Goal: Transaction & Acquisition: Subscribe to service/newsletter

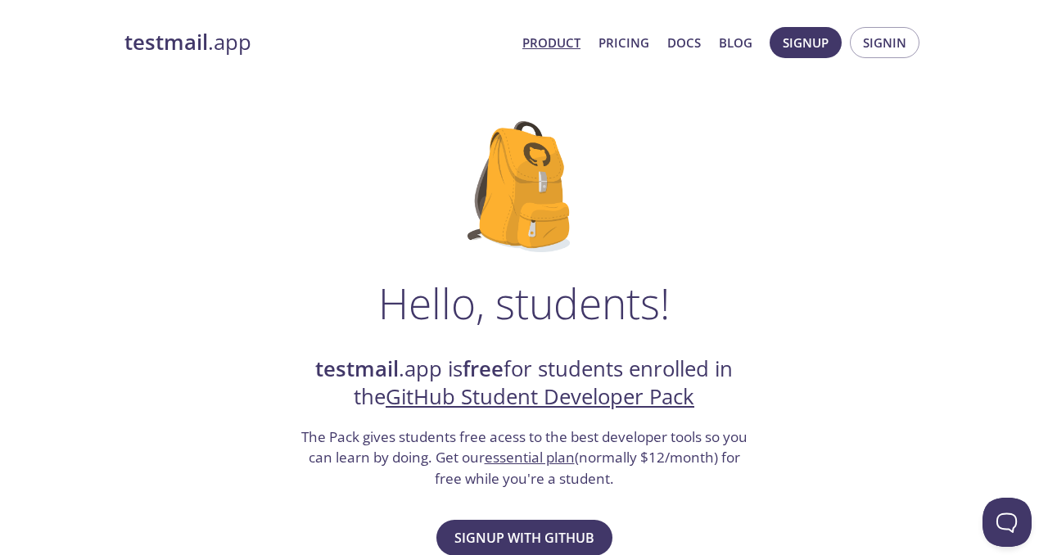
click at [555, 36] on link "Product" at bounding box center [551, 42] width 58 height 21
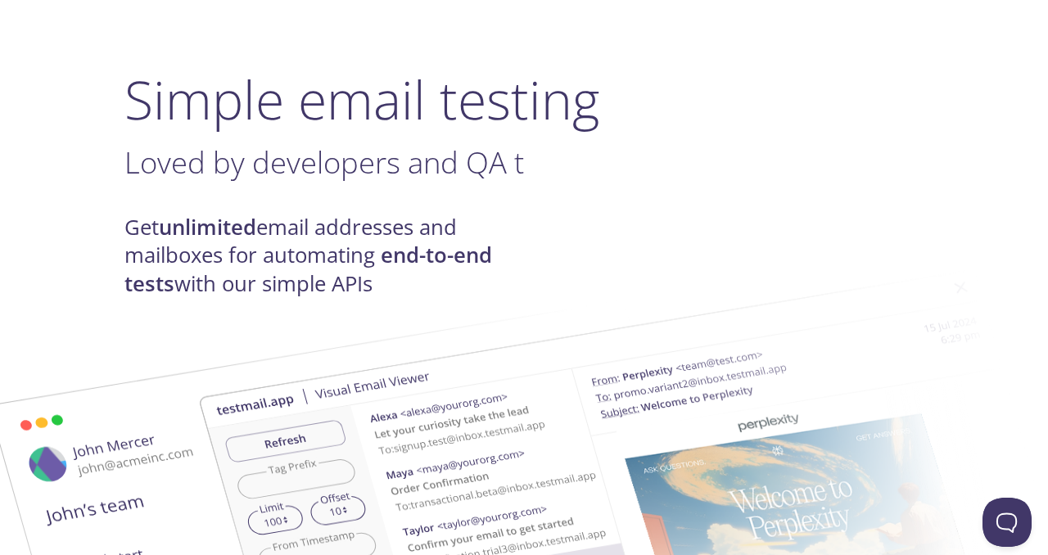
scroll to position [81, 0]
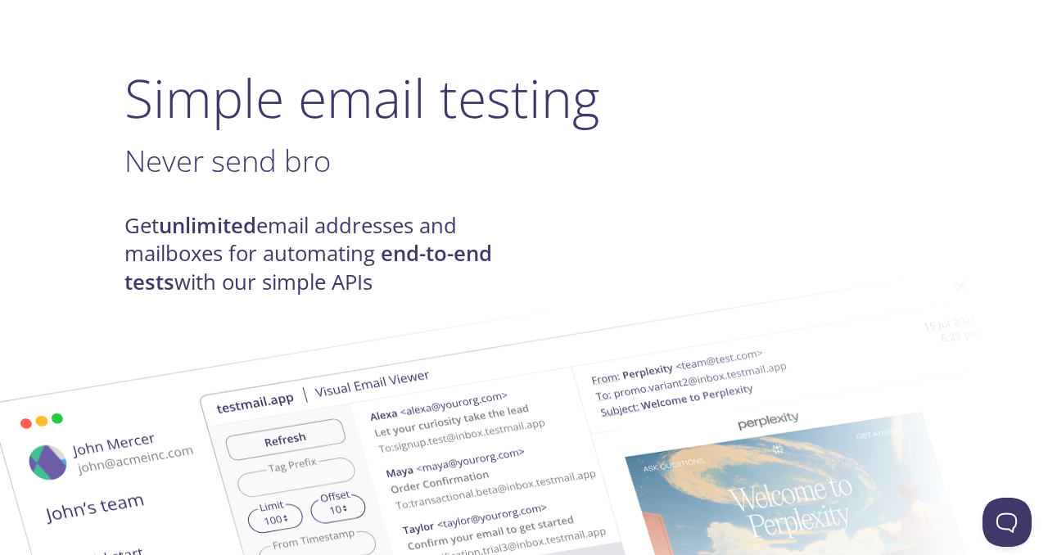
click at [418, 232] on h4 "Get unlimited email addresses and mailboxes for automating end-to-end tests wit…" at bounding box center [324, 254] width 400 height 84
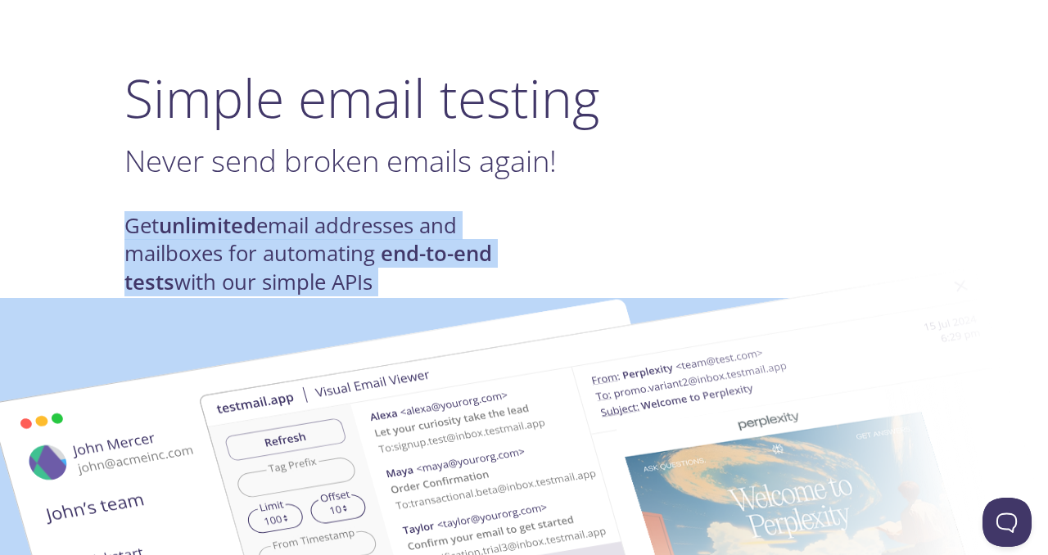
click at [414, 266] on img at bounding box center [640, 522] width 884 height 554
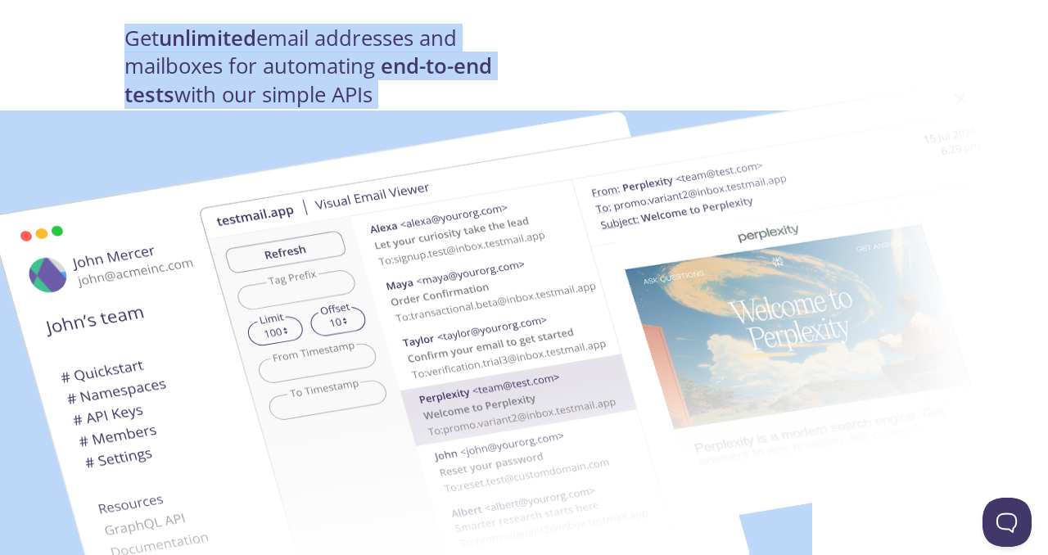
scroll to position [0, 0]
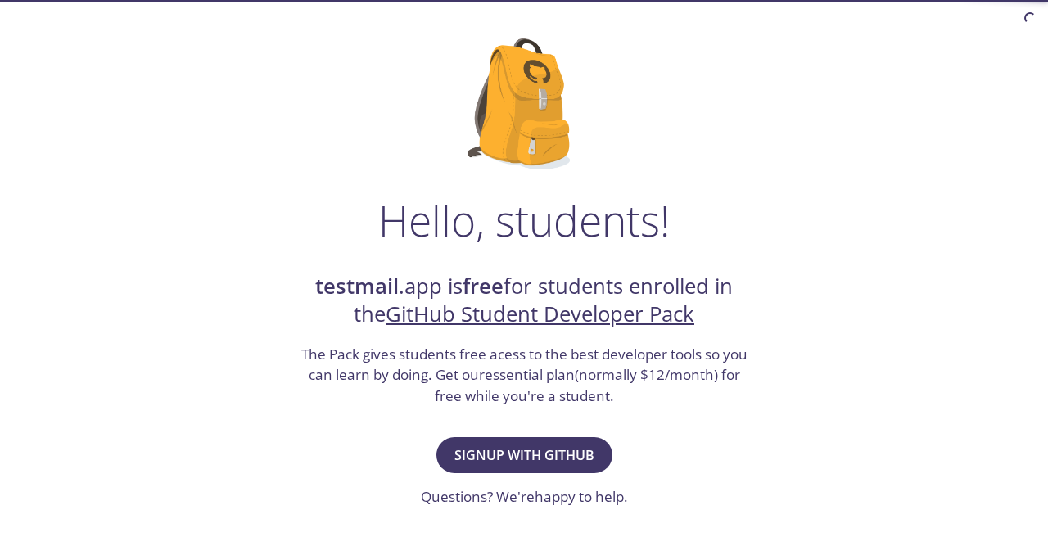
scroll to position [59, 0]
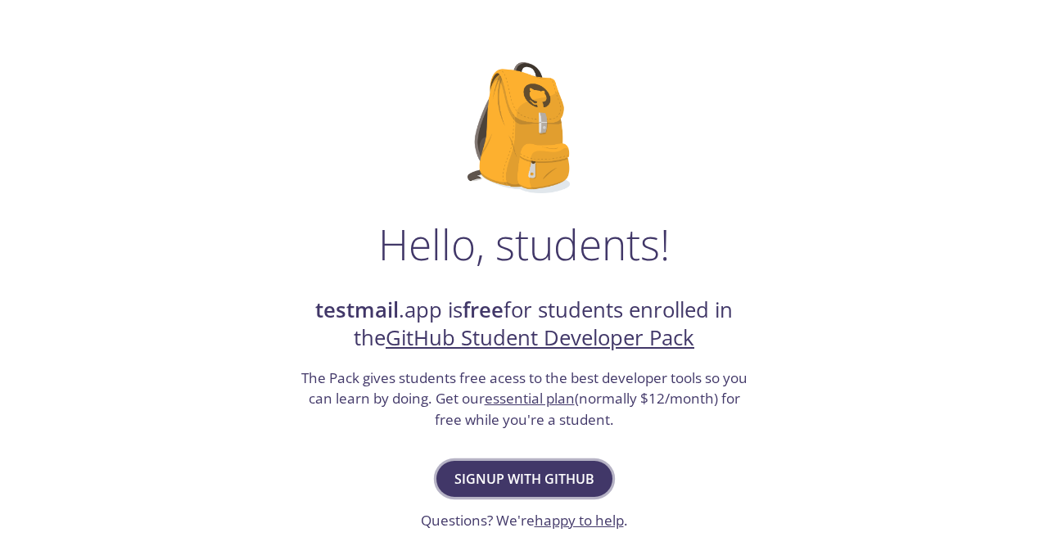
click at [528, 475] on span "Signup with GitHub" at bounding box center [524, 479] width 140 height 23
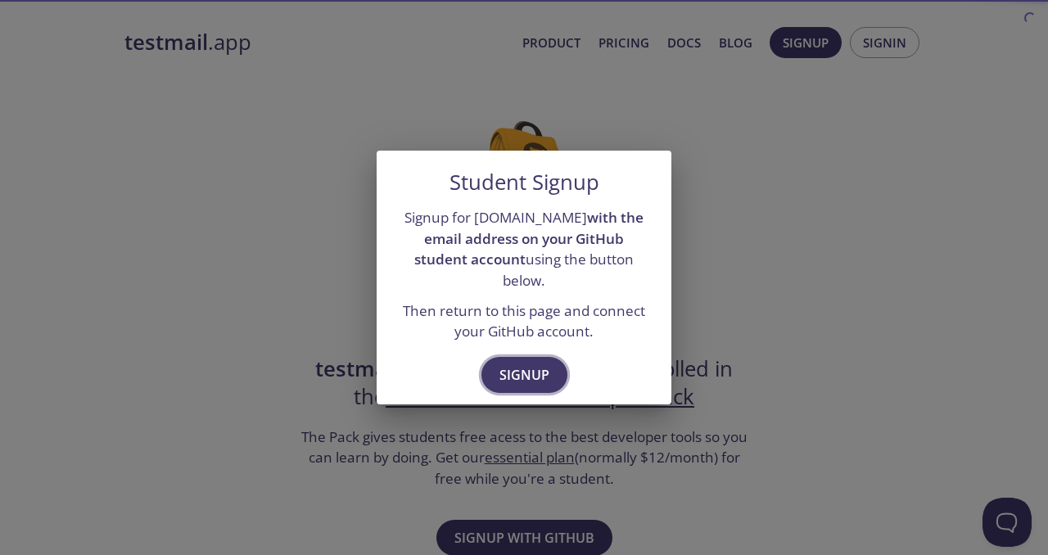
click at [527, 370] on span "Signup" at bounding box center [525, 375] width 50 height 23
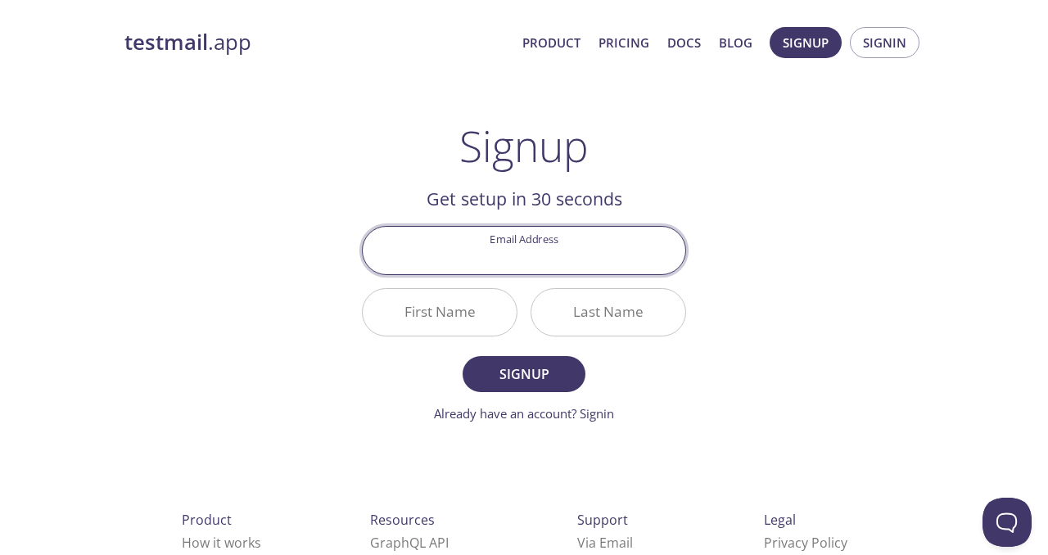
click at [525, 254] on input "Email Address" at bounding box center [524, 250] width 323 height 47
click at [462, 324] on input "First Name" at bounding box center [440, 312] width 154 height 47
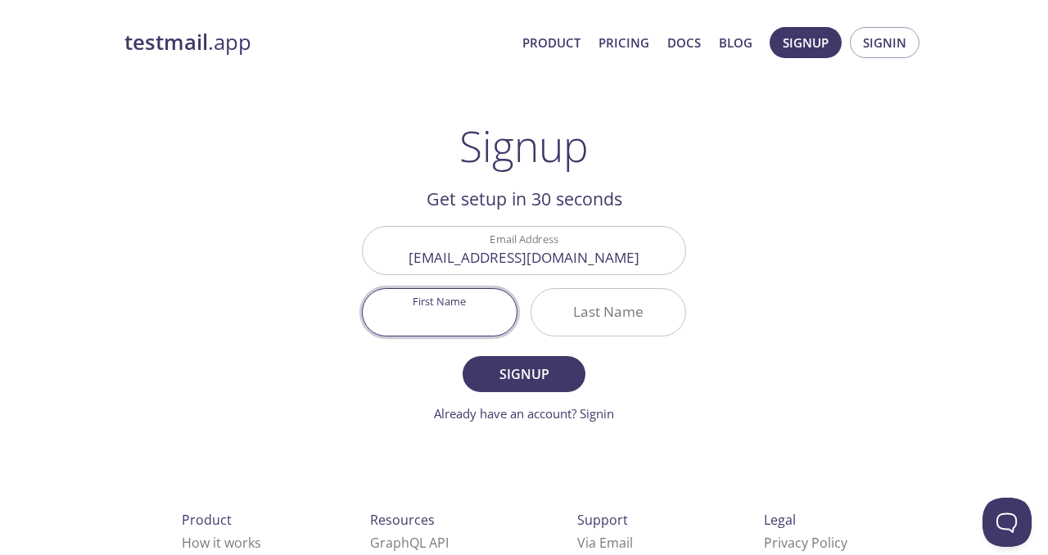
click at [559, 317] on input "Last Name" at bounding box center [608, 312] width 154 height 47
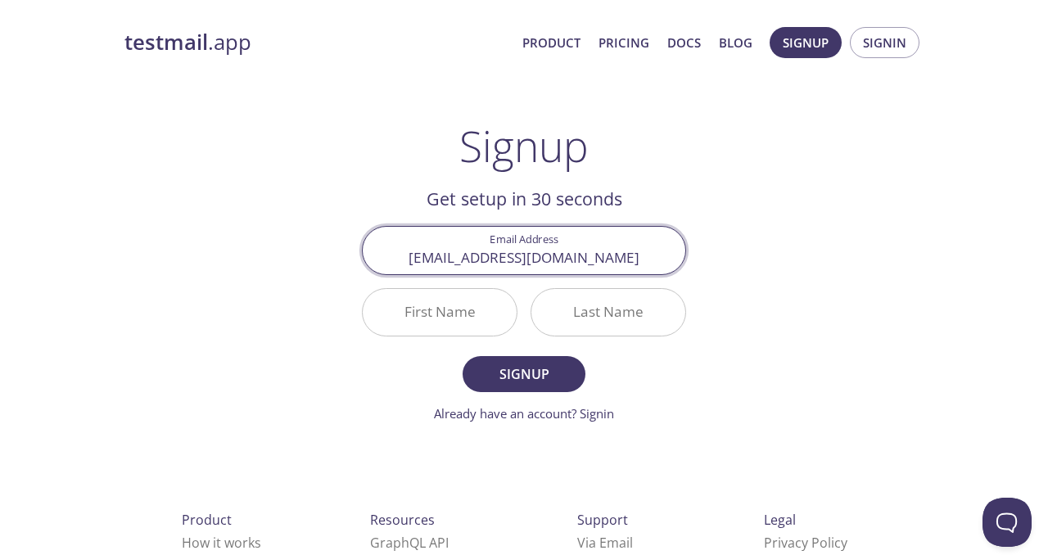
drag, startPoint x: 602, startPoint y: 257, endPoint x: 533, endPoint y: 259, distance: 68.8
click at [533, 259] on input "202112079@daiict.ac.in" at bounding box center [524, 250] width 323 height 47
type input "[EMAIL_ADDRESS][DOMAIN_NAME]"
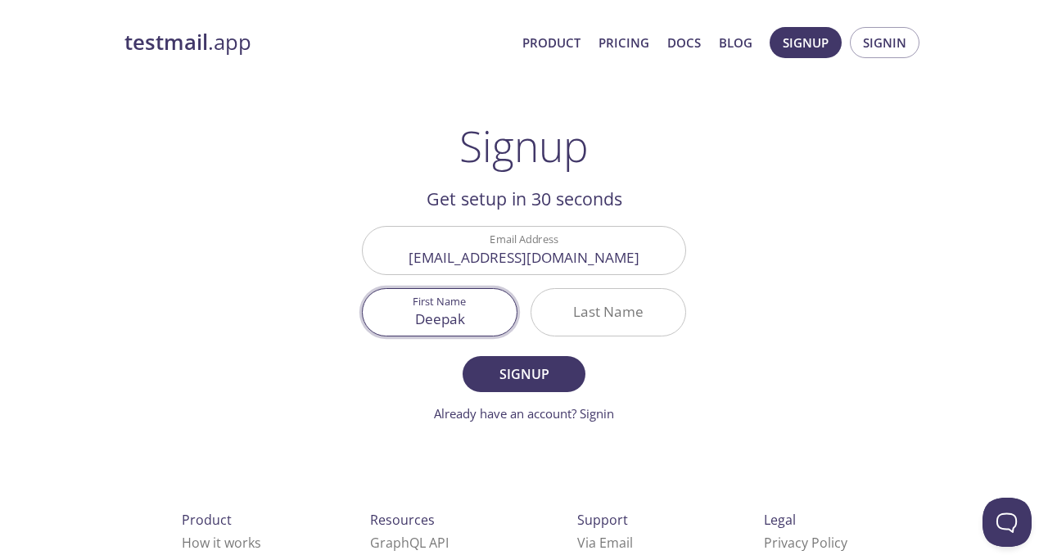
type input "Deepak"
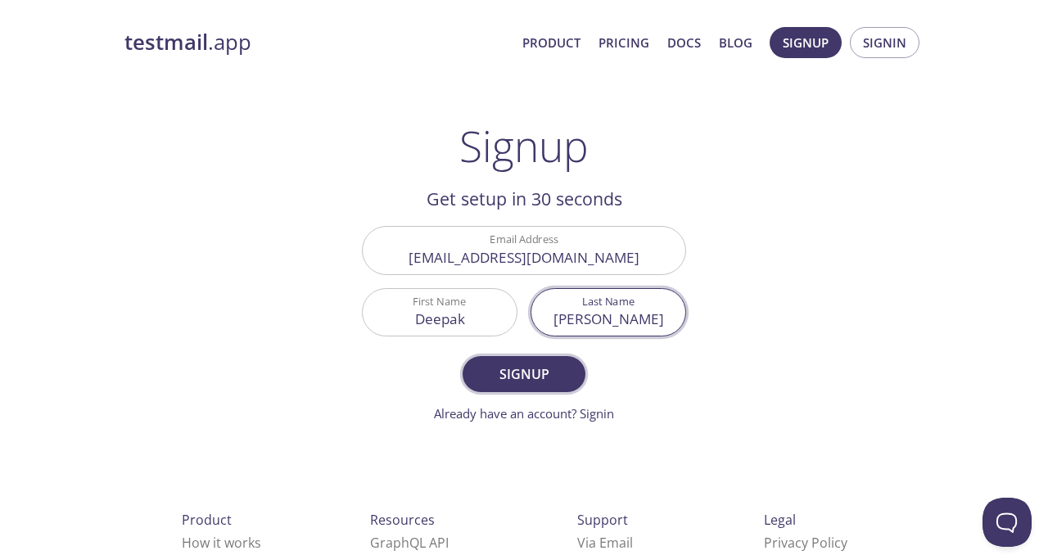
type input "[PERSON_NAME]"
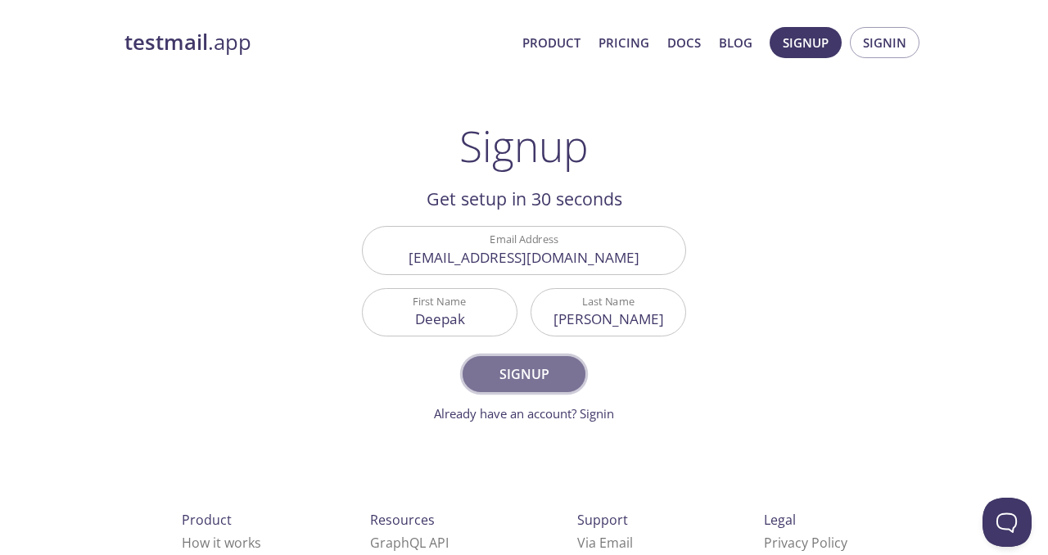
click at [525, 369] on span "Signup" at bounding box center [524, 374] width 87 height 23
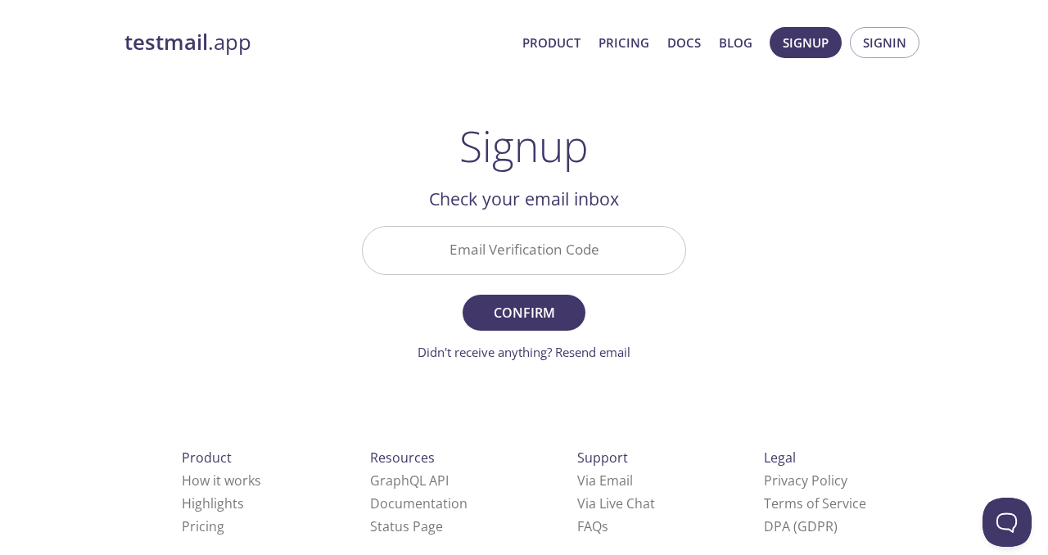
click at [602, 251] on input "Email Verification Code" at bounding box center [524, 250] width 323 height 47
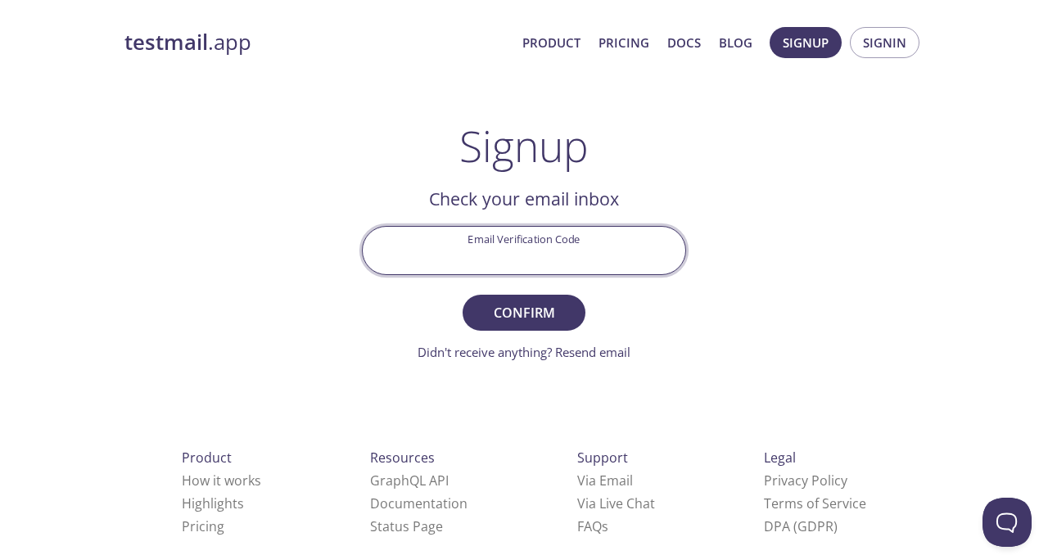
paste input "6BRP47P"
type input "6BRP47P"
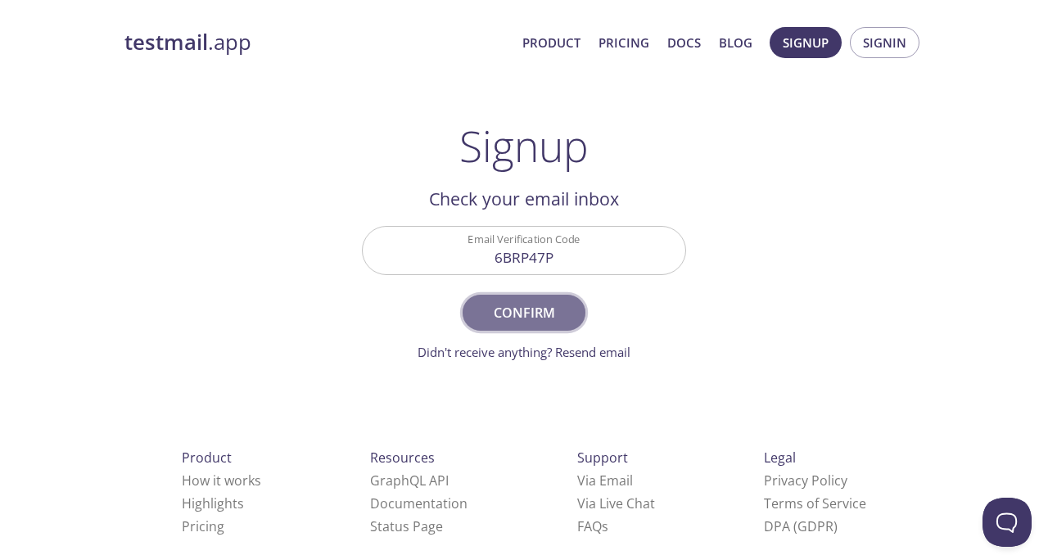
click at [536, 321] on span "Confirm" at bounding box center [524, 312] width 87 height 23
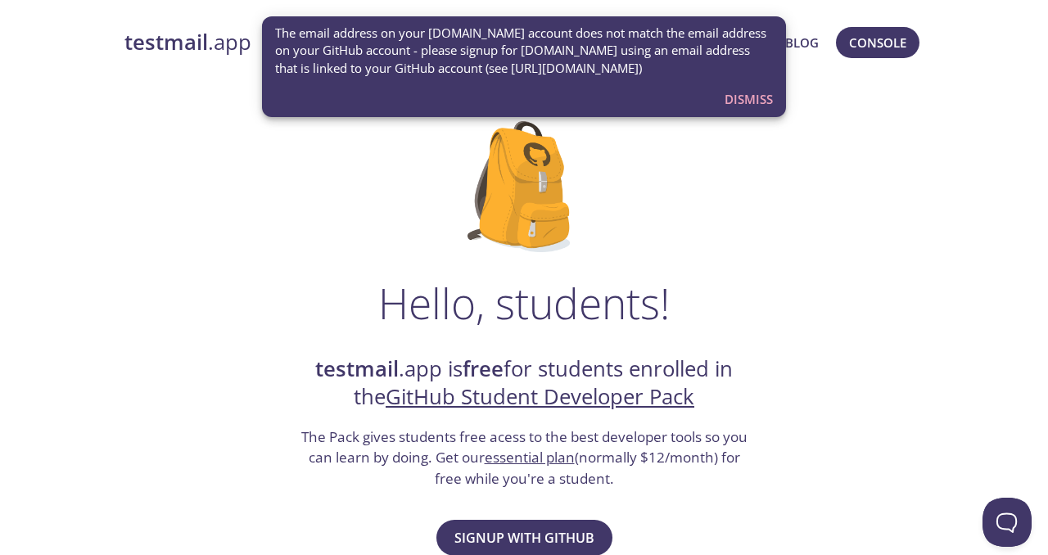
click at [741, 102] on span "Dismiss" at bounding box center [749, 98] width 48 height 21
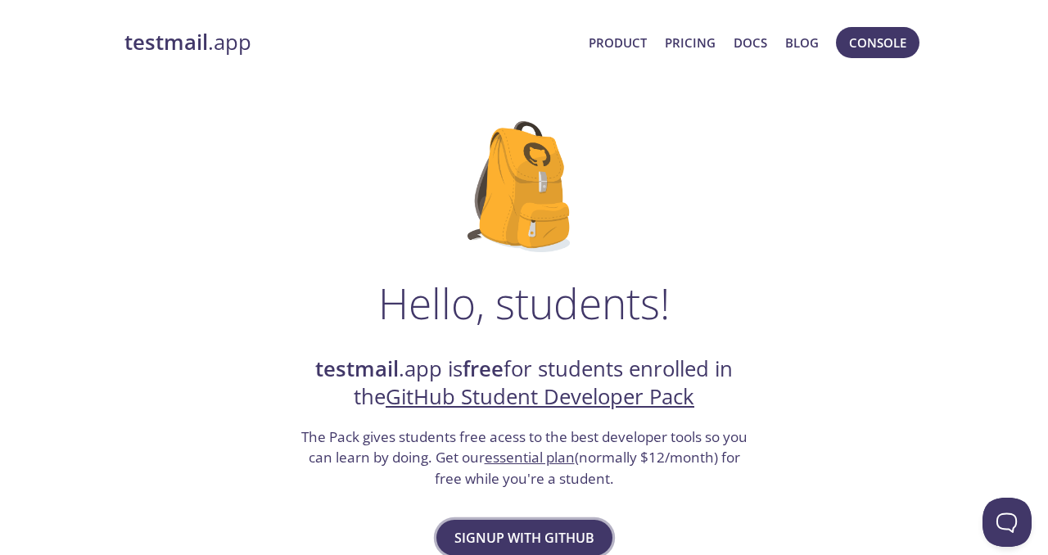
click at [563, 532] on span "Signup with GitHub" at bounding box center [524, 538] width 140 height 23
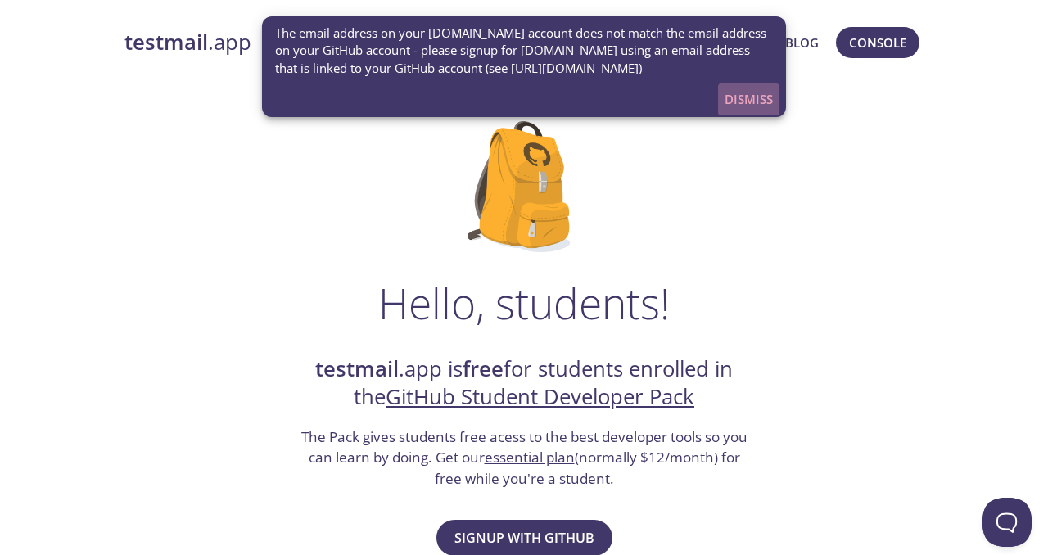
click at [731, 101] on span "Dismiss" at bounding box center [749, 98] width 48 height 21
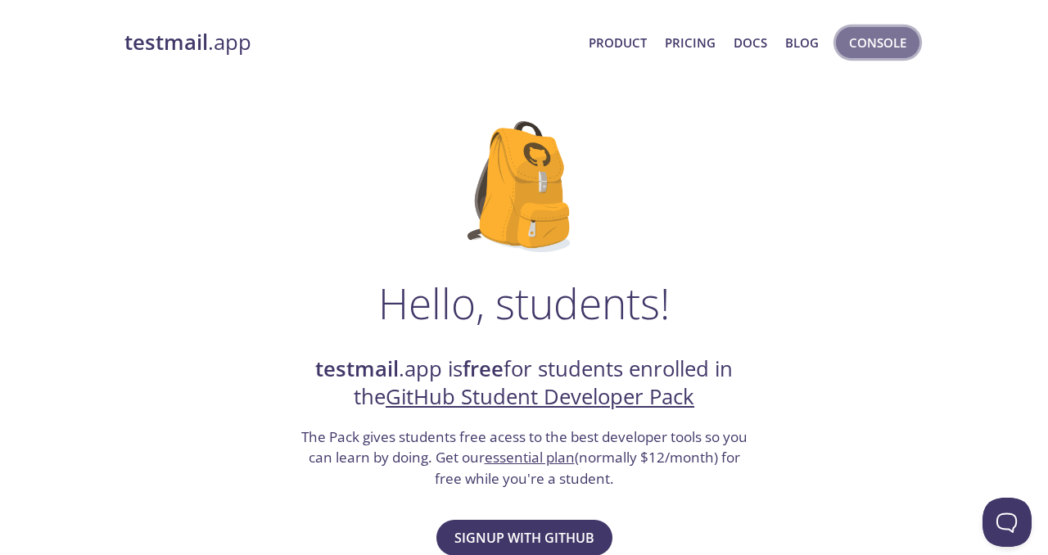
click at [866, 47] on span "Console" at bounding box center [877, 42] width 57 height 21
click at [219, 46] on link "testmail .app" at bounding box center [349, 43] width 451 height 28
